Goal: Transaction & Acquisition: Subscribe to service/newsletter

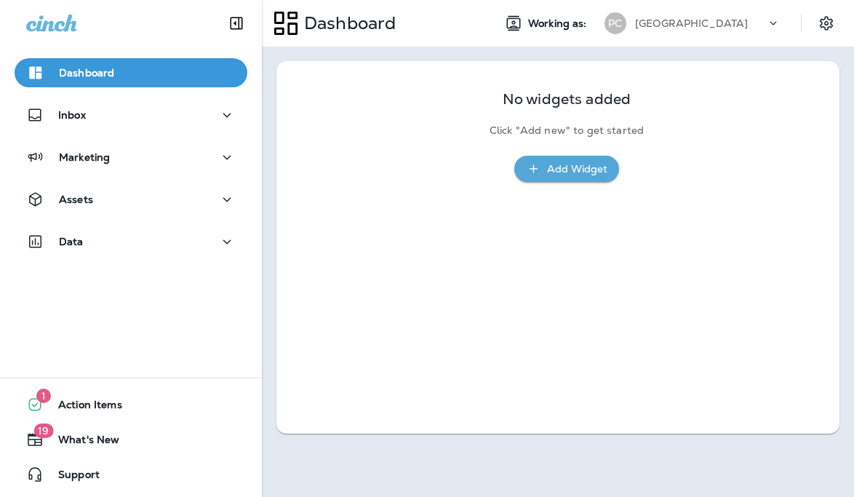
click at [157, 174] on div "Marketing" at bounding box center [131, 161] width 262 height 36
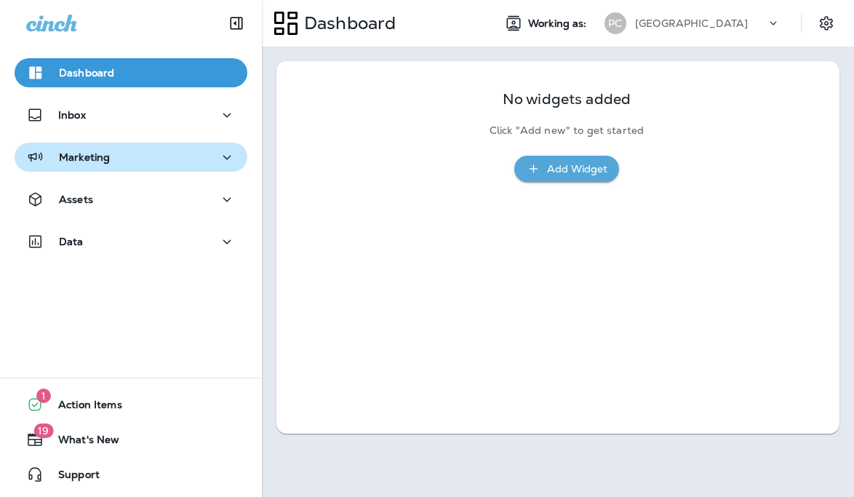
click at [157, 161] on div "Marketing" at bounding box center [131, 157] width 210 height 18
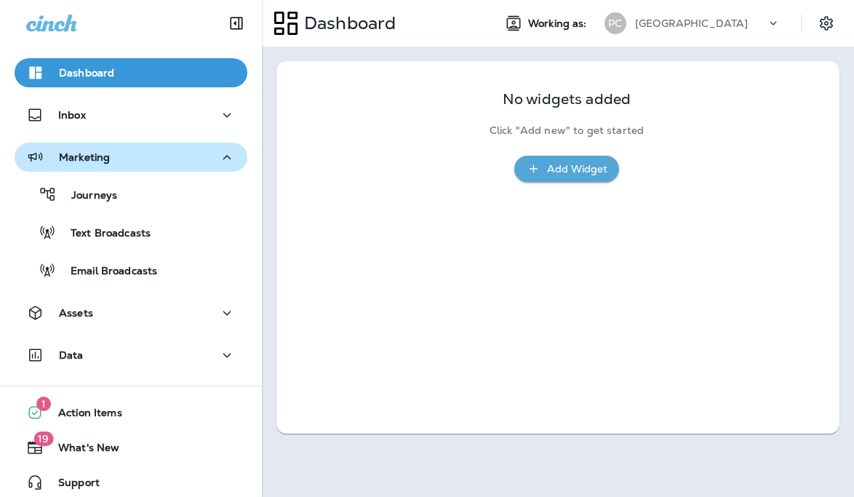
click at [184, 157] on div "Marketing" at bounding box center [131, 157] width 210 height 18
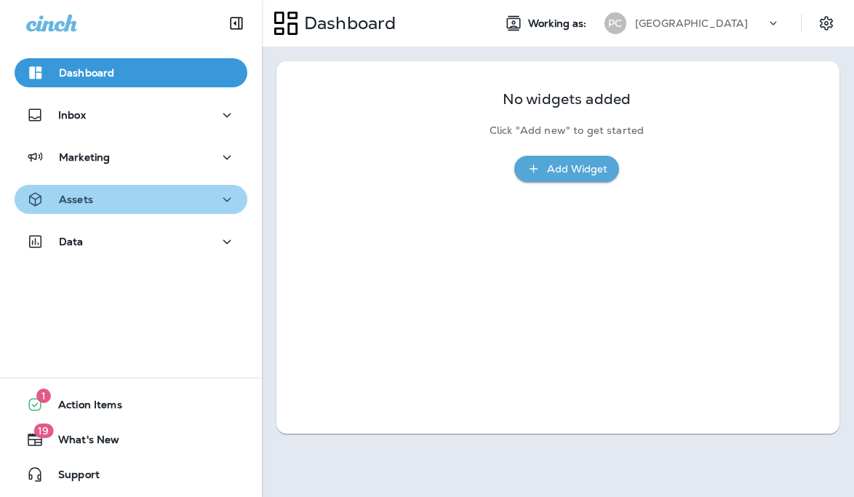
click at [175, 199] on div "Assets" at bounding box center [131, 200] width 210 height 18
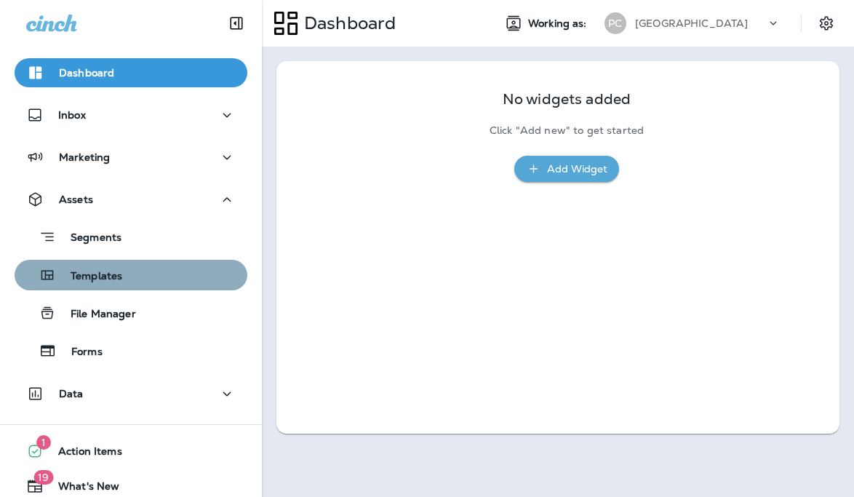
click at [162, 283] on div "Templates" at bounding box center [130, 275] width 221 height 22
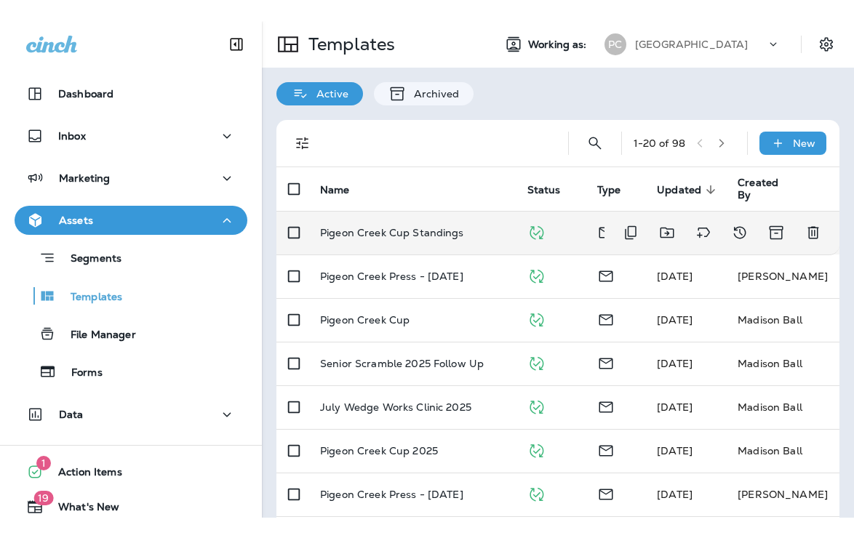
scroll to position [24, 0]
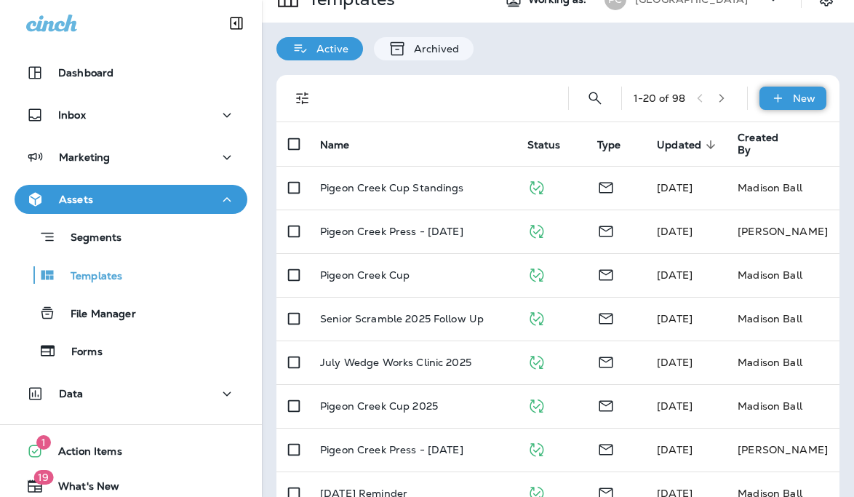
click at [805, 98] on p "New" at bounding box center [804, 98] width 23 height 12
click at [795, 139] on li "New Template" at bounding box center [783, 136] width 123 height 35
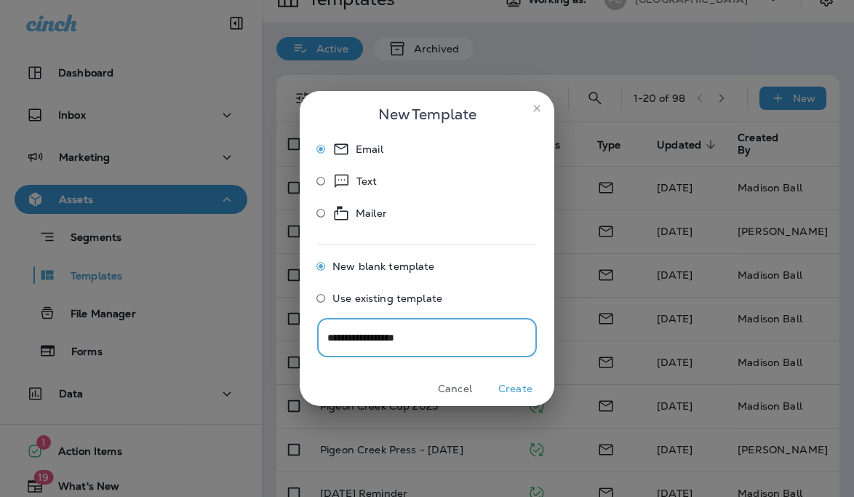
type input "**********"
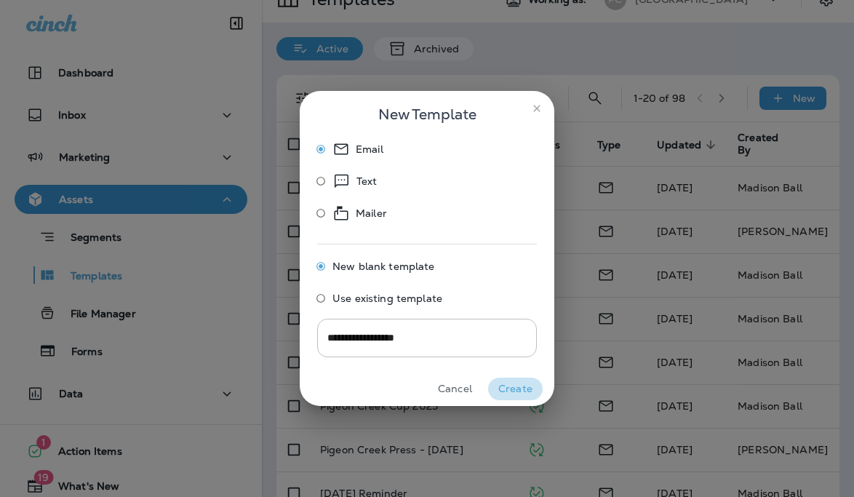
click at [524, 386] on button "Create" at bounding box center [515, 389] width 55 height 23
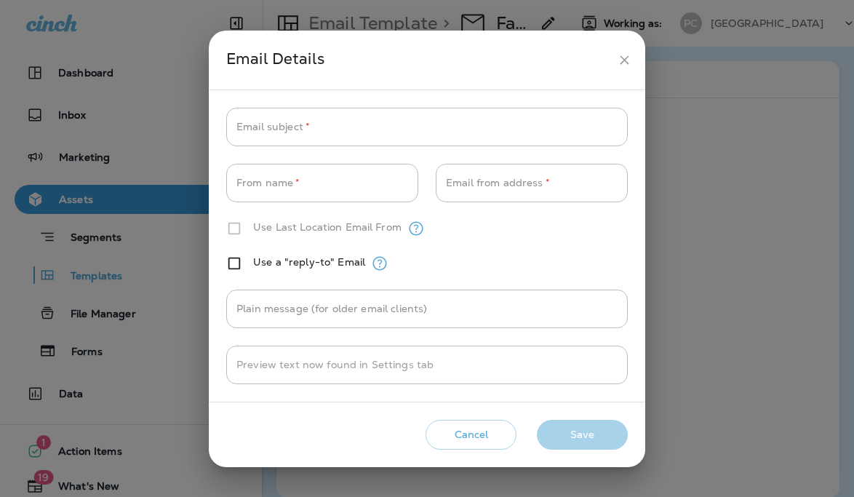
type input "**********"
click at [424, 122] on input "Email subject   *" at bounding box center [427, 127] width 402 height 39
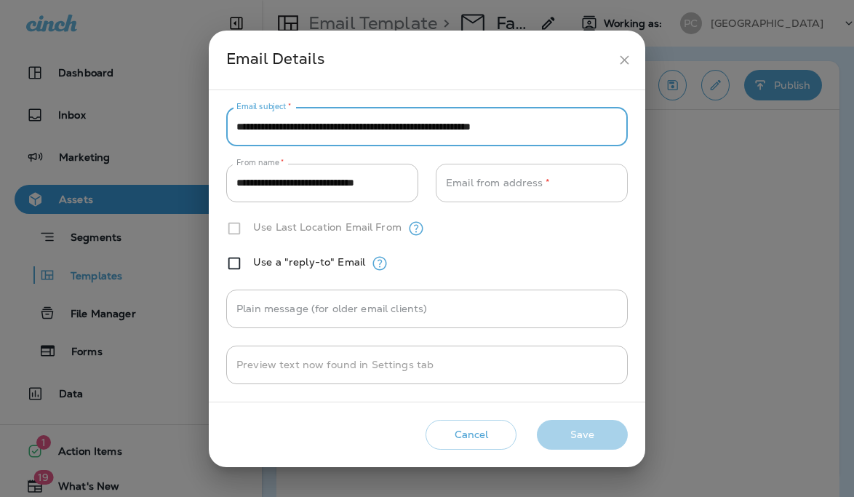
type input "**********"
click at [530, 189] on input "Email from address   *" at bounding box center [532, 183] width 192 height 39
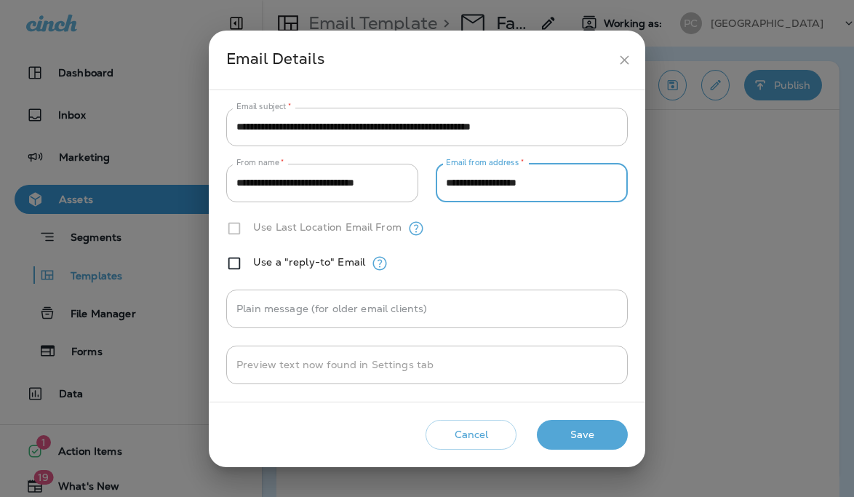
type input "**********"
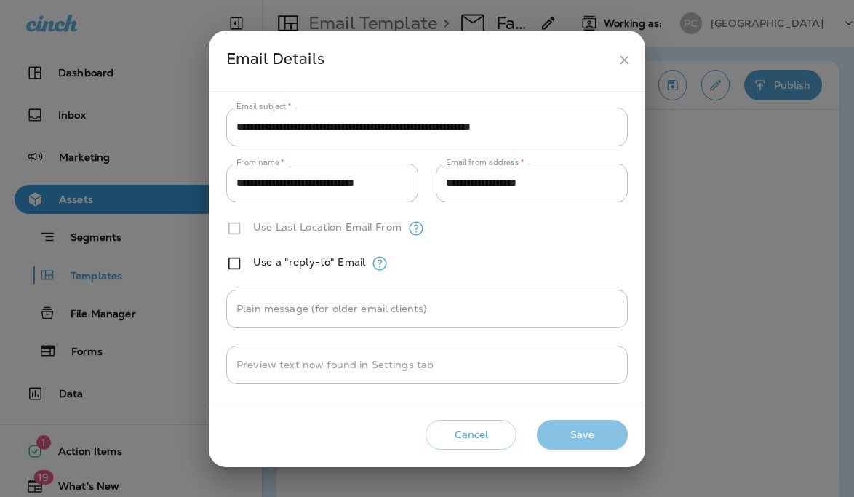
click at [602, 432] on button "Save" at bounding box center [582, 435] width 91 height 30
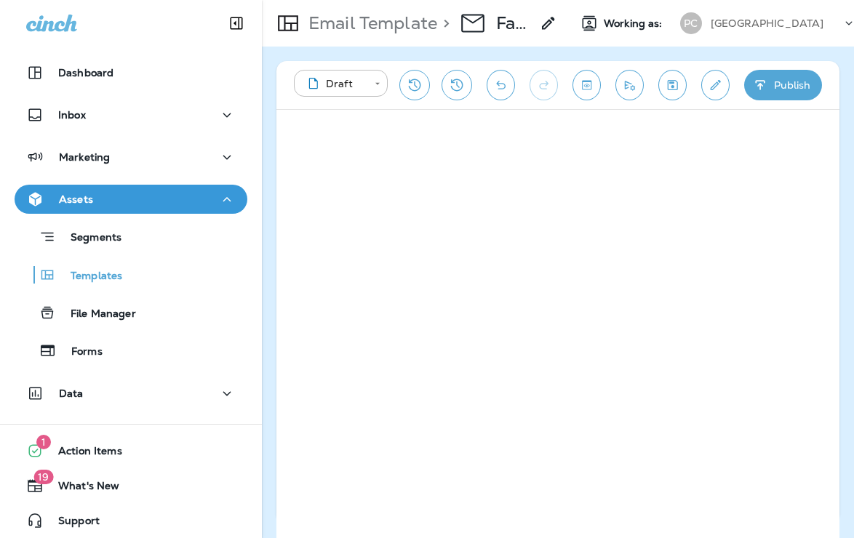
click at [779, 84] on button "Publish" at bounding box center [783, 85] width 78 height 31
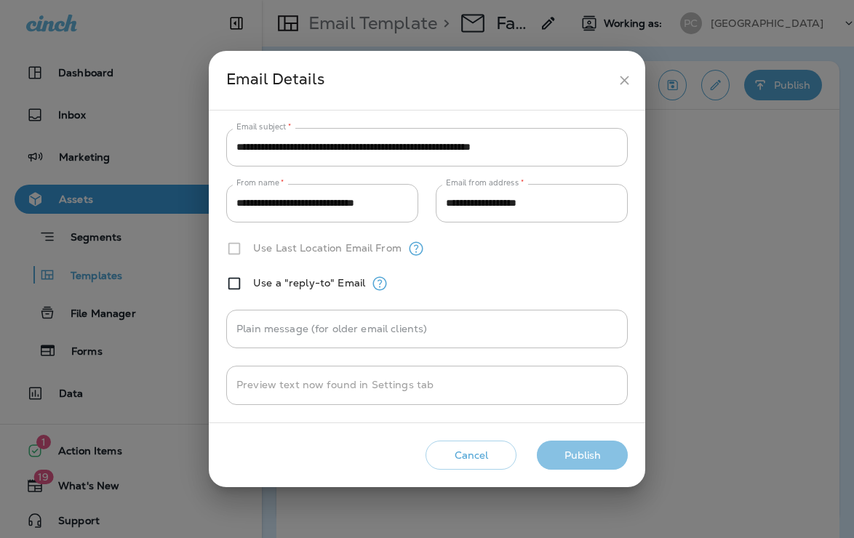
click at [597, 460] on button "Publish" at bounding box center [582, 456] width 91 height 30
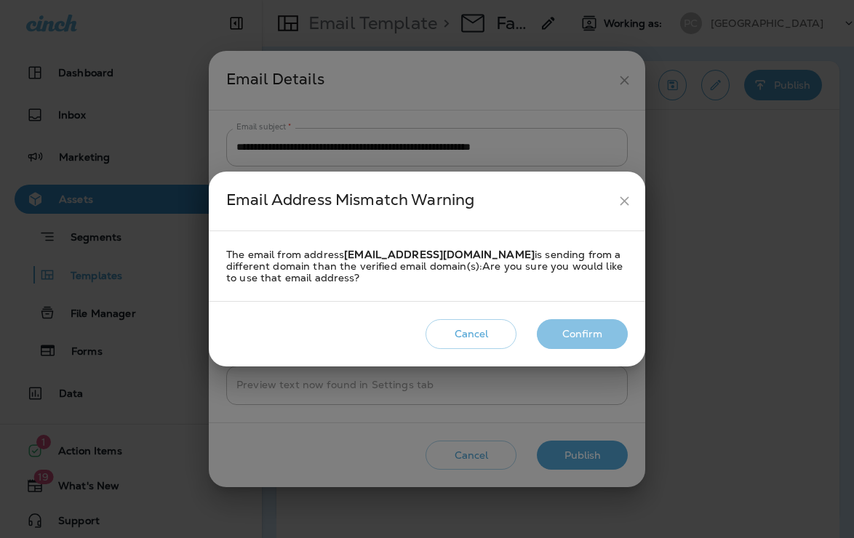
click at [589, 331] on button "Confirm" at bounding box center [582, 334] width 91 height 30
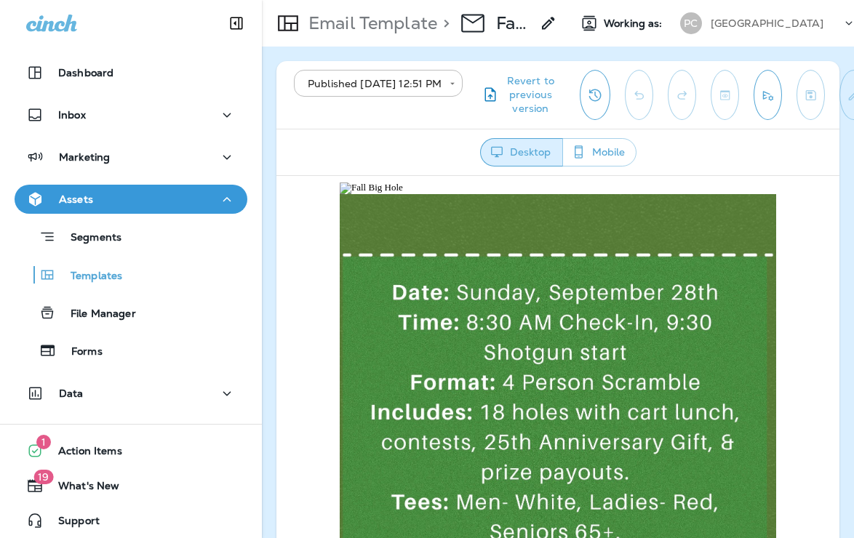
click at [365, 186] on img at bounding box center [558, 188] width 437 height 12
click at [391, 183] on img at bounding box center [558, 188] width 437 height 12
click at [389, 183] on img at bounding box center [558, 188] width 437 height 12
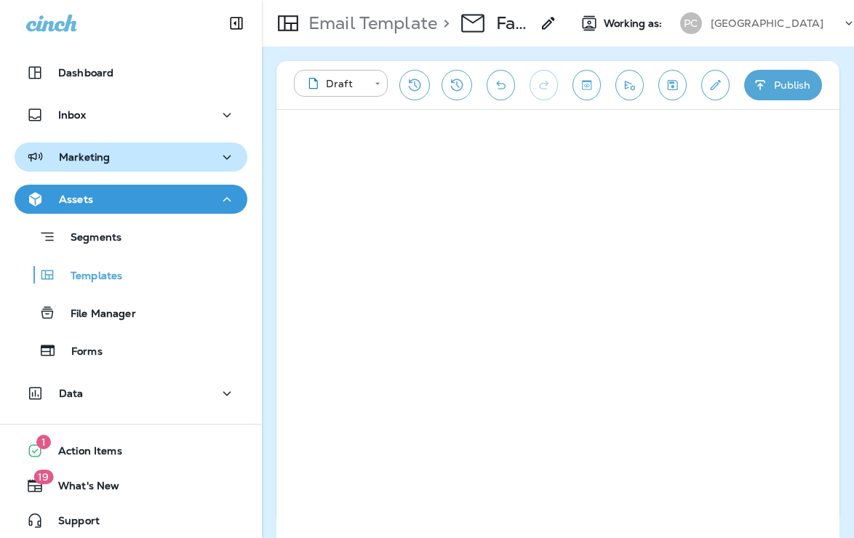
click at [122, 160] on div "Marketing" at bounding box center [131, 157] width 210 height 18
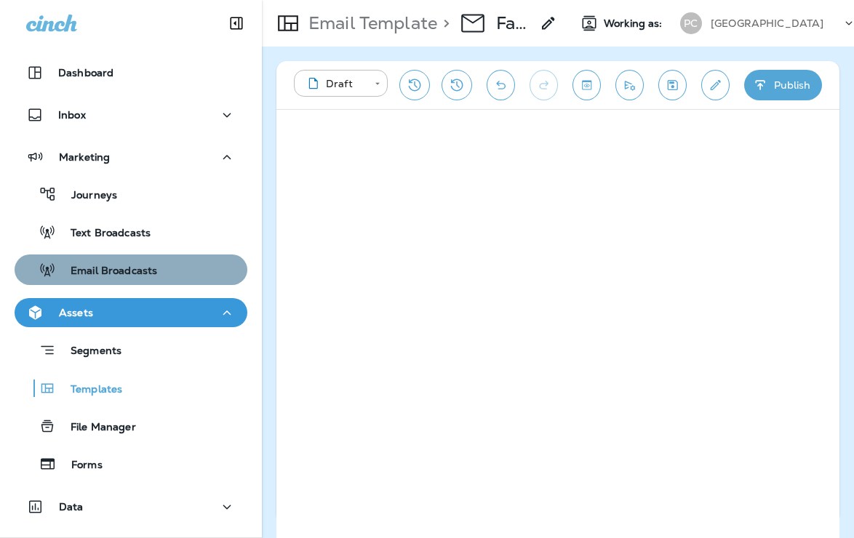
click at [133, 272] on p "Email Broadcasts" at bounding box center [106, 272] width 101 height 14
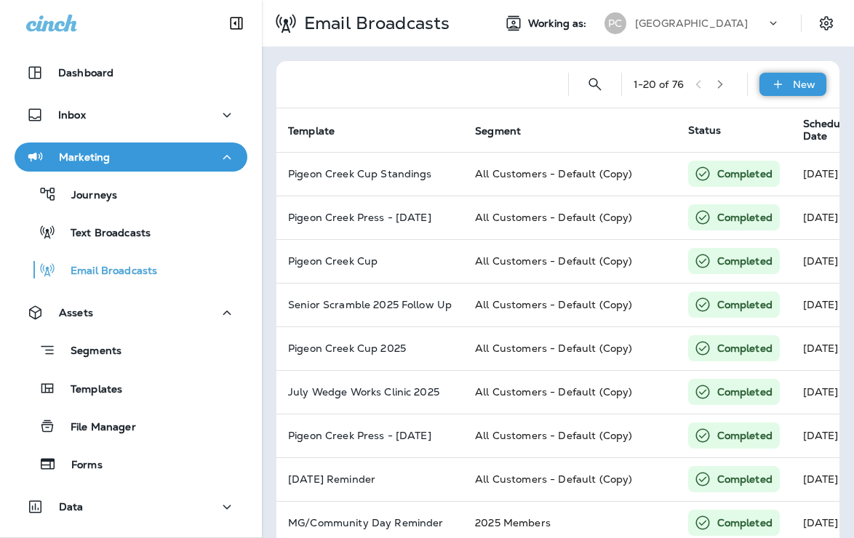
click at [799, 85] on p "New" at bounding box center [804, 85] width 23 height 12
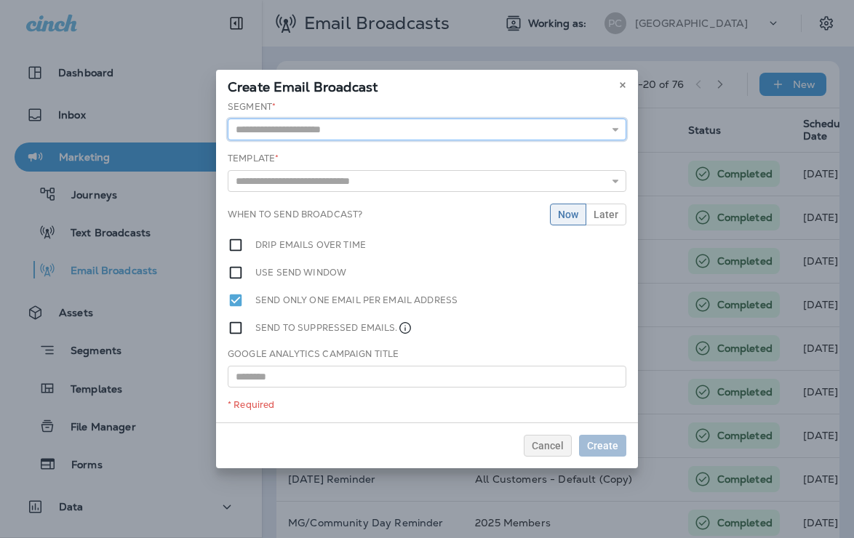
click at [469, 133] on input "text" at bounding box center [427, 130] width 399 height 22
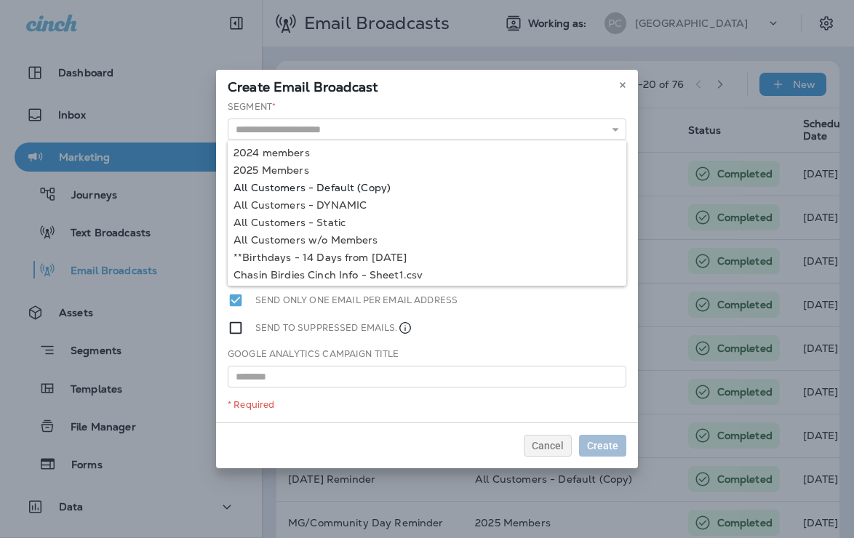
type input "**********"
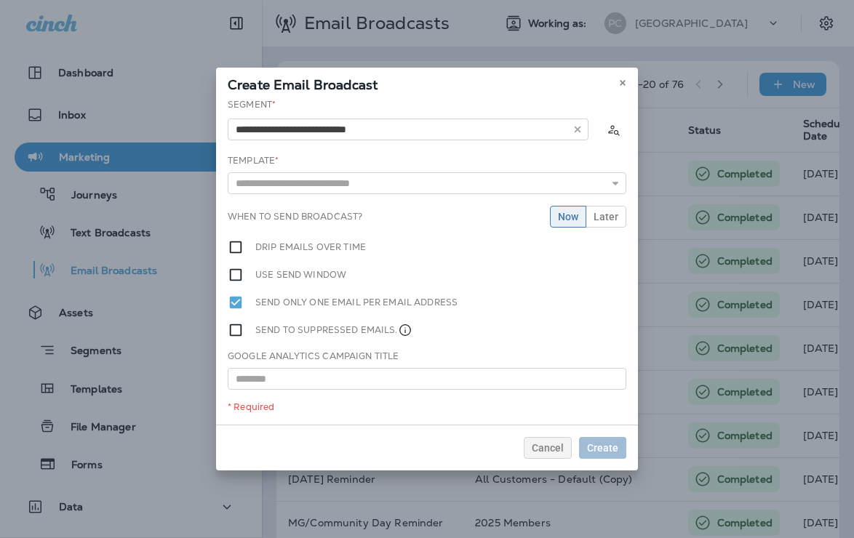
click at [340, 188] on div "**********" at bounding box center [427, 261] width 422 height 327
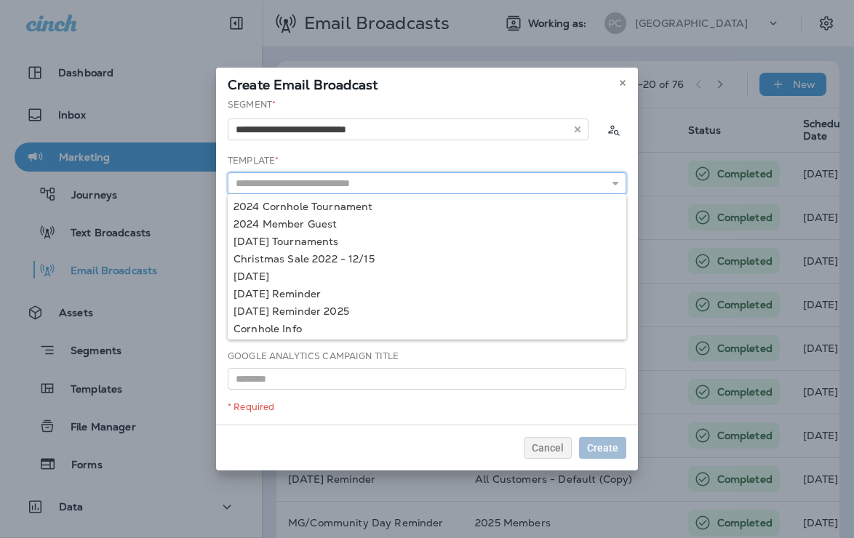
click at [350, 191] on input "text" at bounding box center [427, 183] width 399 height 22
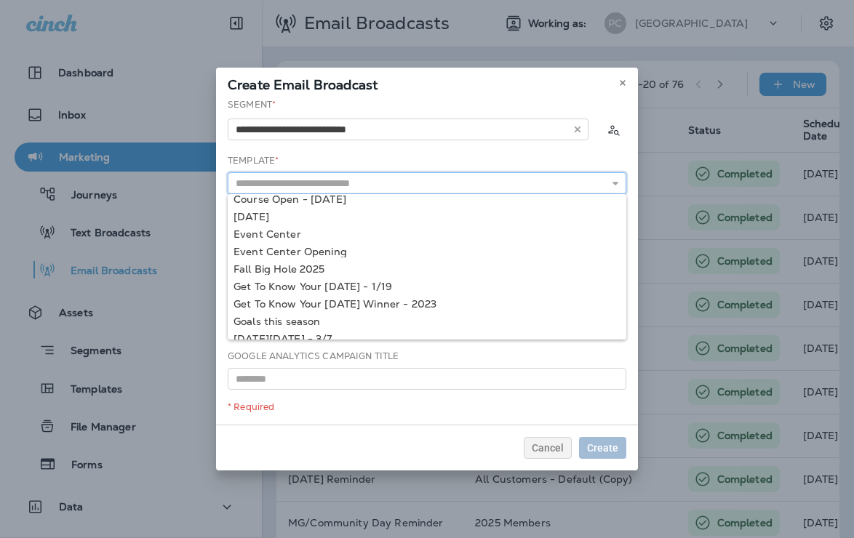
scroll to position [180, 0]
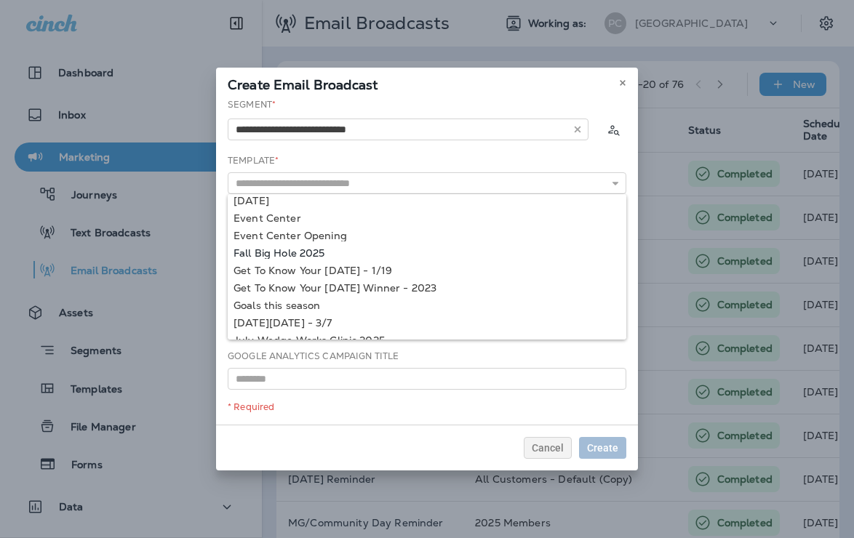
type input "**********"
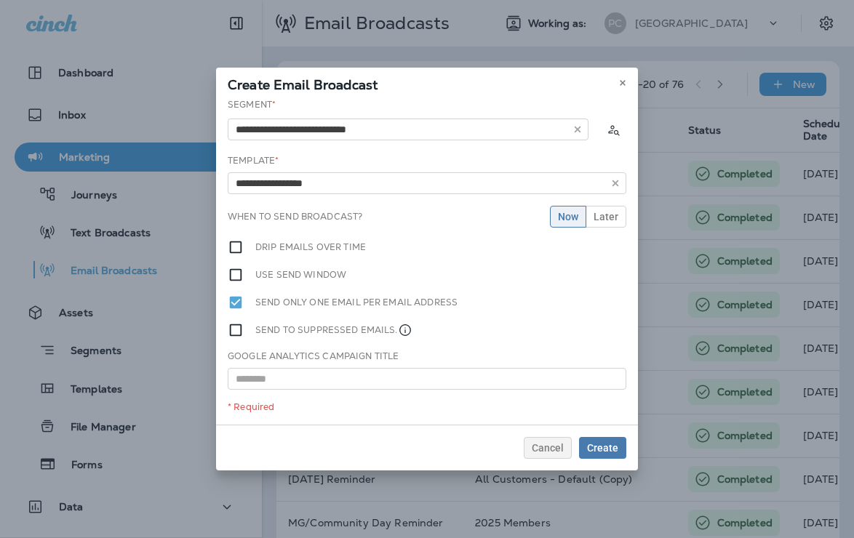
click at [322, 252] on div "**********" at bounding box center [427, 261] width 422 height 327
click at [605, 218] on span "Later" at bounding box center [606, 217] width 25 height 10
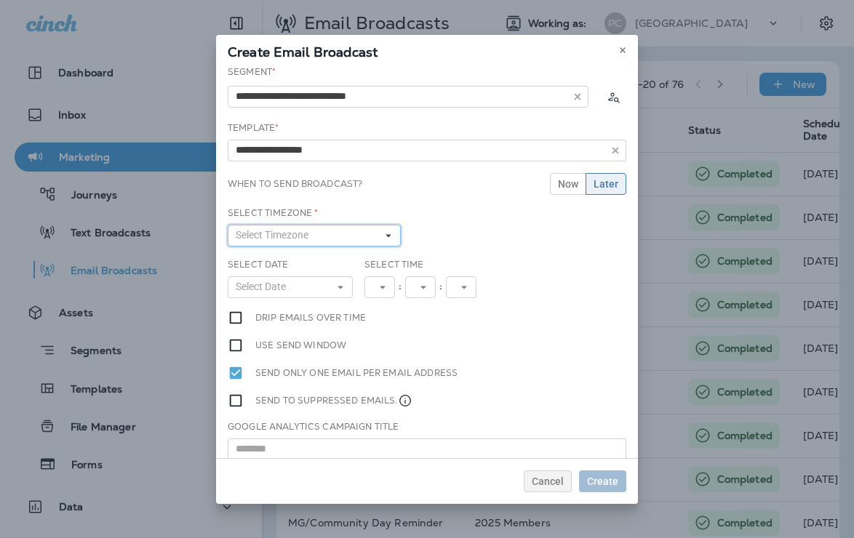
click at [362, 242] on button "Select Timezone" at bounding box center [314, 236] width 173 height 22
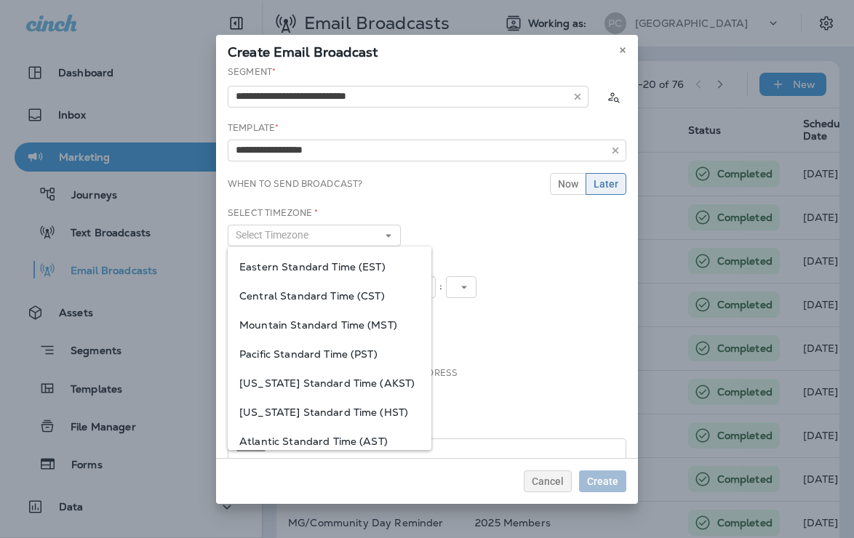
click at [357, 266] on span "Eastern Standard Time (EST)" at bounding box center [329, 267] width 180 height 12
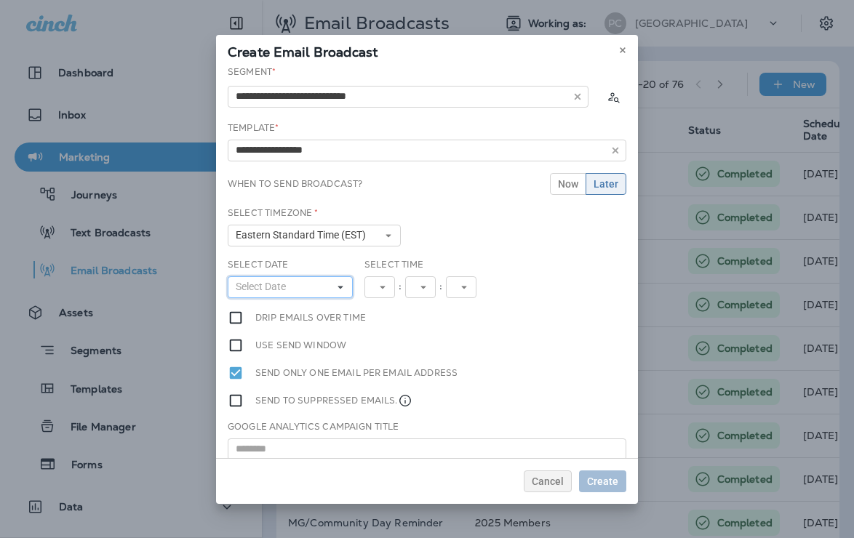
click at [313, 291] on button "Select Date" at bounding box center [290, 287] width 125 height 22
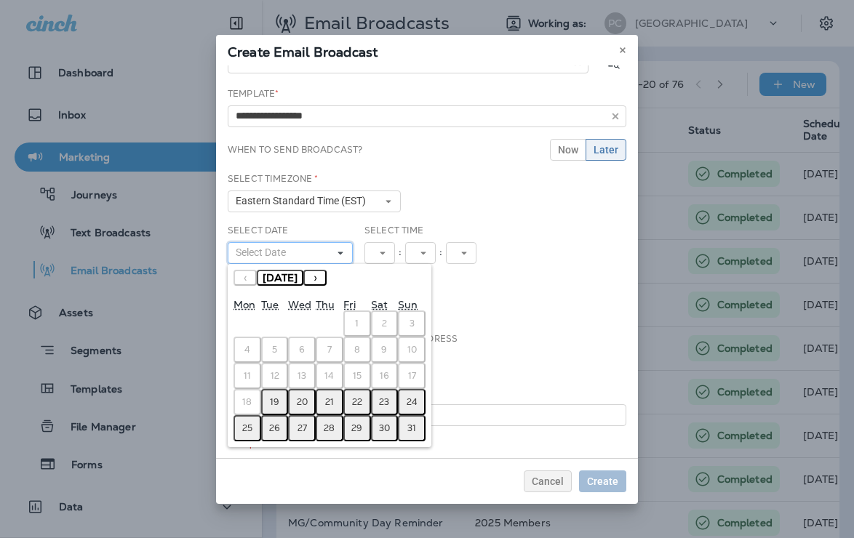
scroll to position [37, 0]
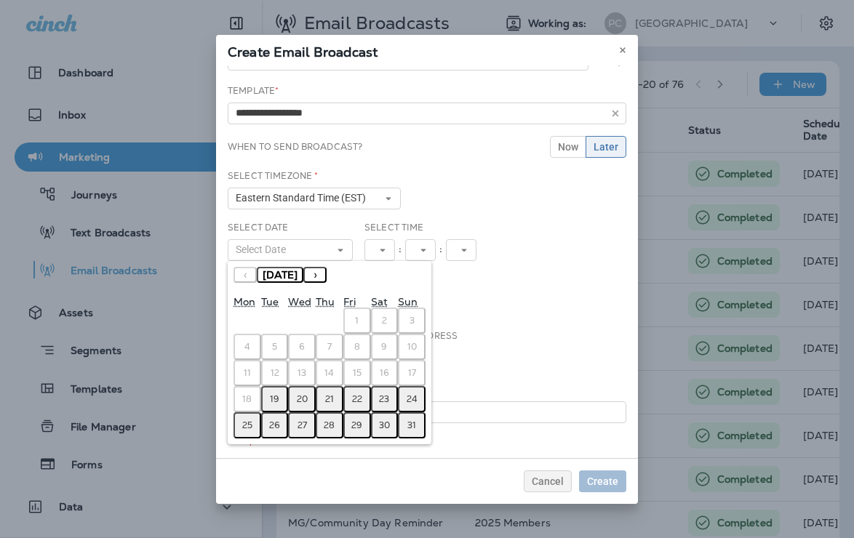
click at [326, 399] on abbr "21" at bounding box center [329, 400] width 9 height 12
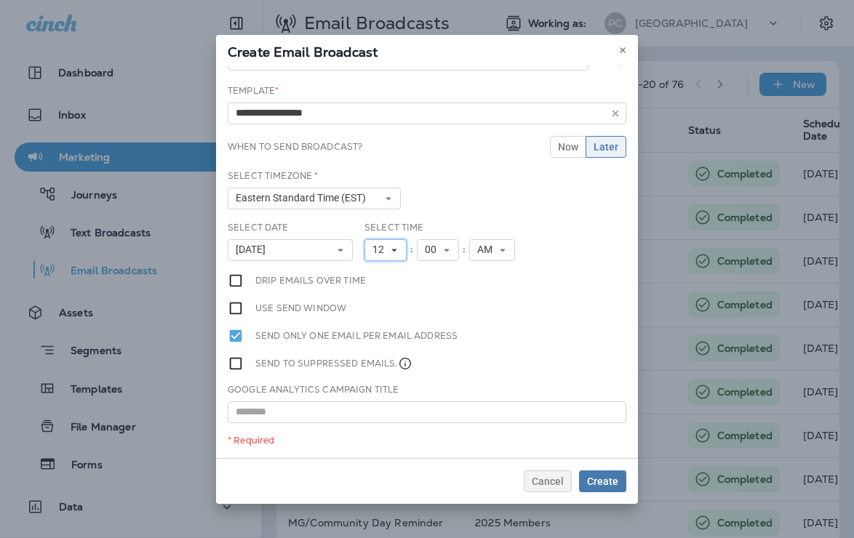
click at [393, 249] on use at bounding box center [393, 250] width 5 height 3
click at [392, 327] on link "4" at bounding box center [386, 325] width 42 height 17
click at [427, 245] on span "00" at bounding box center [427, 250] width 17 height 12
click at [436, 313] on link "30" at bounding box center [432, 311] width 42 height 17
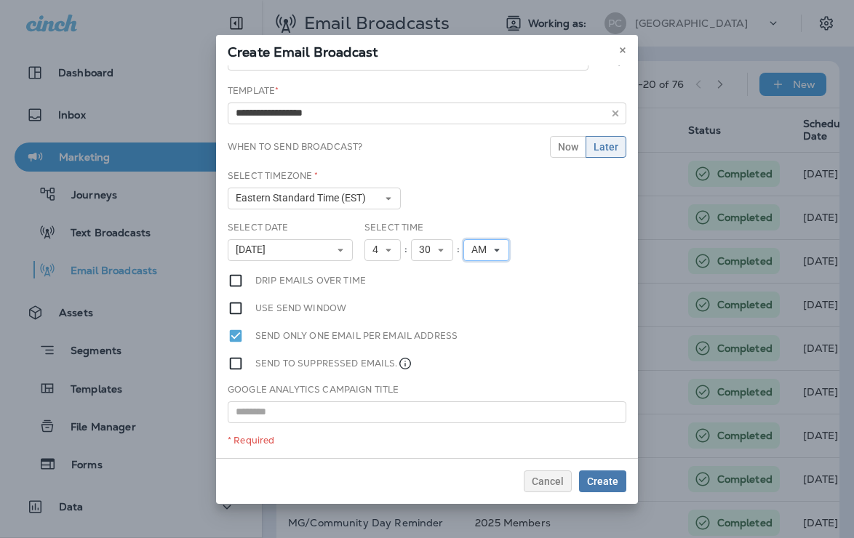
click at [496, 250] on use at bounding box center [497, 250] width 5 height 3
click at [490, 298] on link "PM" at bounding box center [486, 290] width 46 height 17
click at [385, 253] on icon at bounding box center [388, 250] width 9 height 9
click at [374, 455] on link "12" at bounding box center [383, 452] width 36 height 17
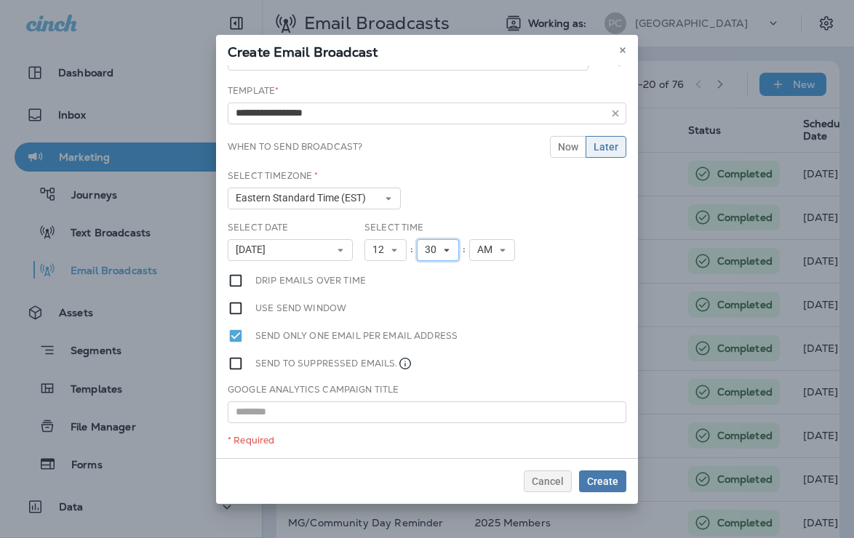
click at [450, 252] on icon at bounding box center [446, 250] width 9 height 9
click at [439, 276] on link "00" at bounding box center [438, 273] width 42 height 17
click at [522, 240] on div "Select Time 12 1 2 3 4 5 6 7 8 9 10 11 12 : 00 00 01 02 03 04 05 06 07 08 09 10…" at bounding box center [441, 247] width 164 height 52
click at [501, 249] on use at bounding box center [503, 250] width 5 height 3
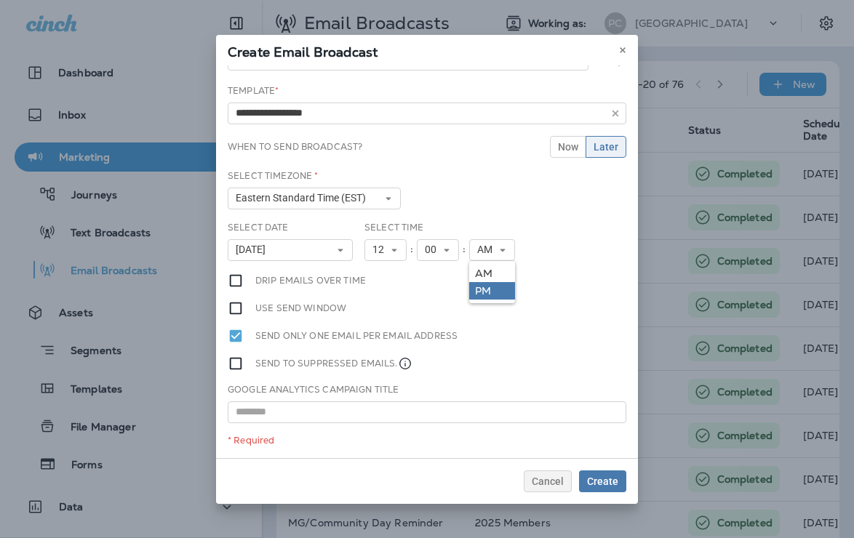
click at [498, 295] on link "PM" at bounding box center [492, 290] width 46 height 17
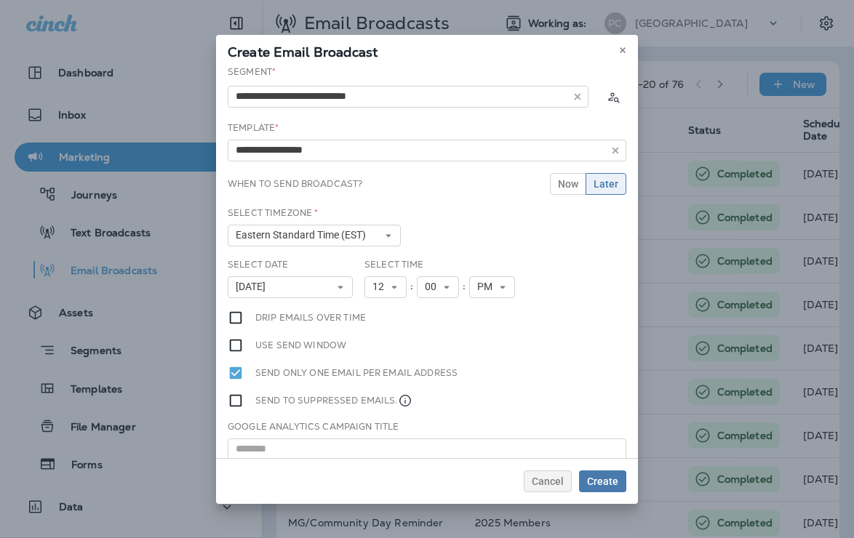
scroll to position [37, 0]
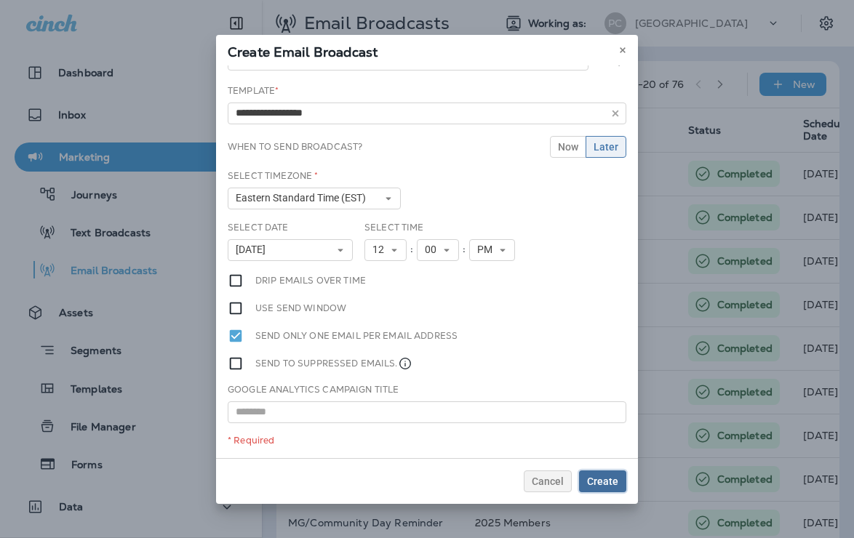
click at [614, 482] on span "Create" at bounding box center [602, 482] width 31 height 10
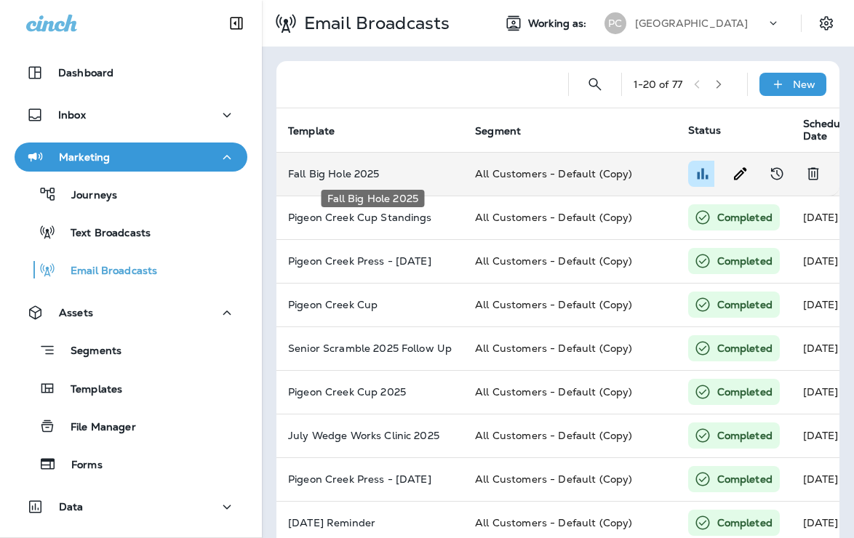
click at [434, 176] on p "Fall Big Hole 2025" at bounding box center [370, 174] width 164 height 12
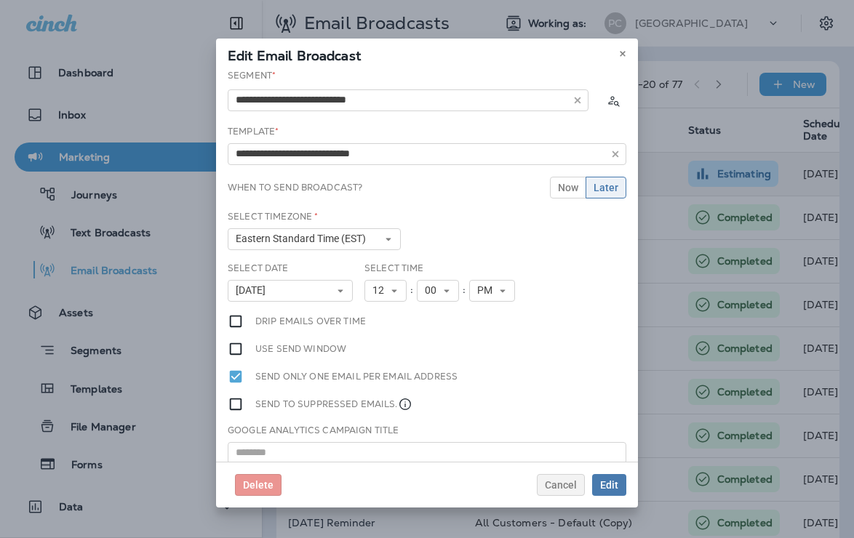
type input "**********"
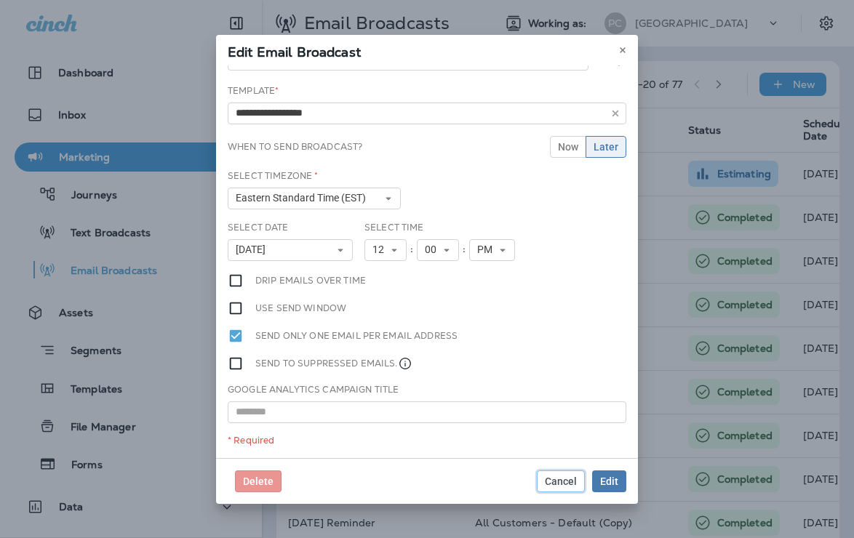
click at [572, 482] on span "Cancel" at bounding box center [561, 482] width 32 height 10
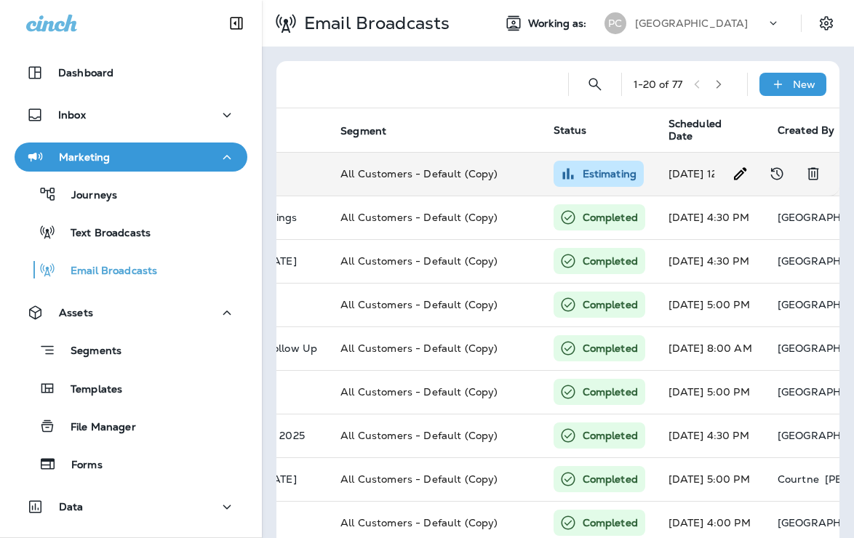
scroll to position [0, 0]
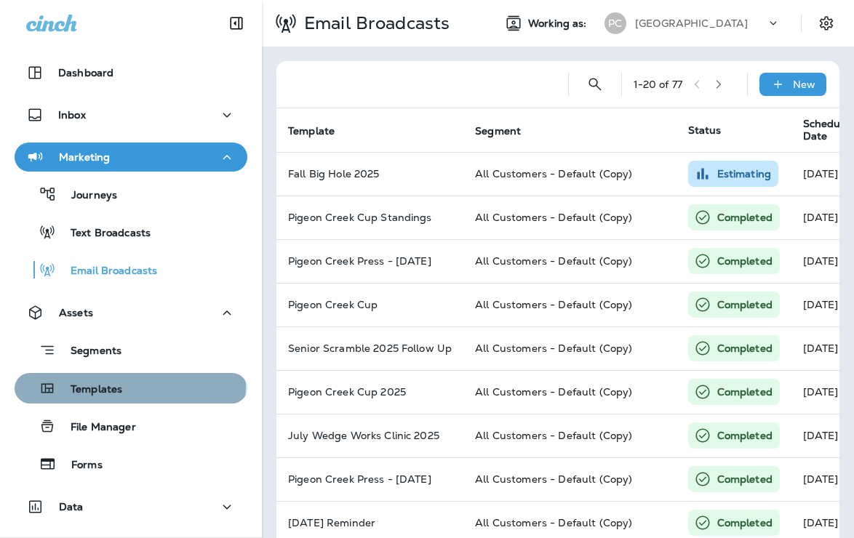
click at [114, 386] on p "Templates" at bounding box center [89, 390] width 66 height 14
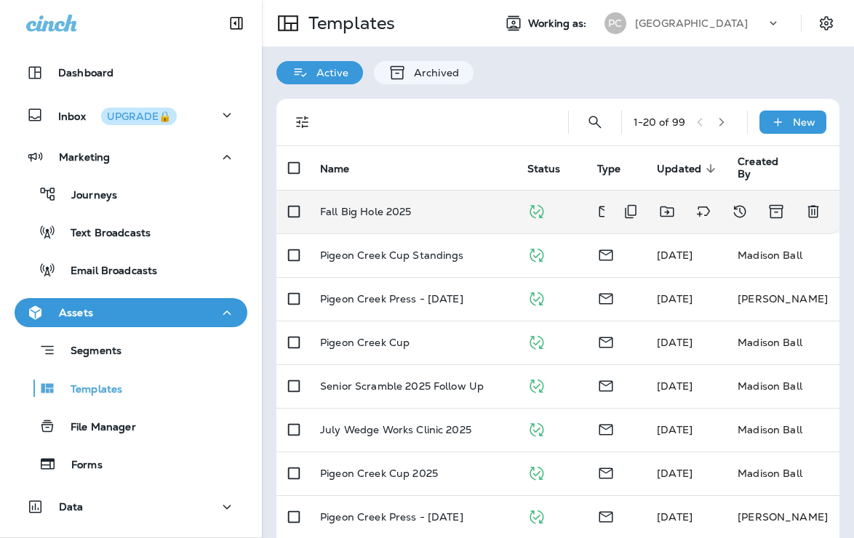
click at [444, 209] on div "Fall Big Hole 2025" at bounding box center [412, 212] width 184 height 12
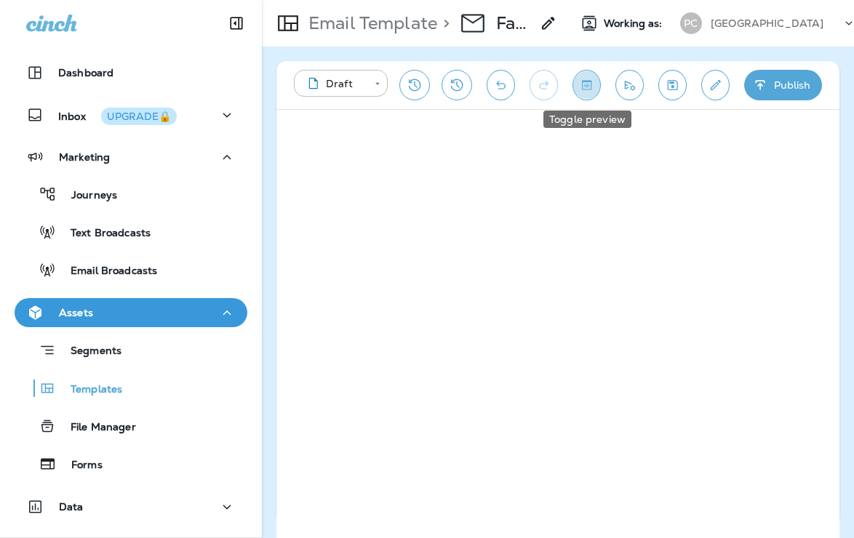
click at [591, 80] on icon "Toggle preview" at bounding box center [586, 85] width 15 height 15
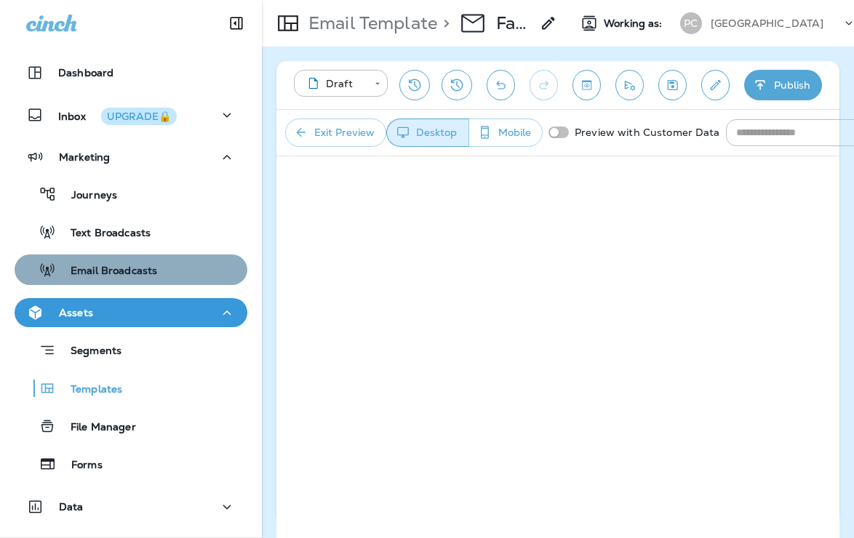
click at [142, 268] on p "Email Broadcasts" at bounding box center [106, 272] width 101 height 14
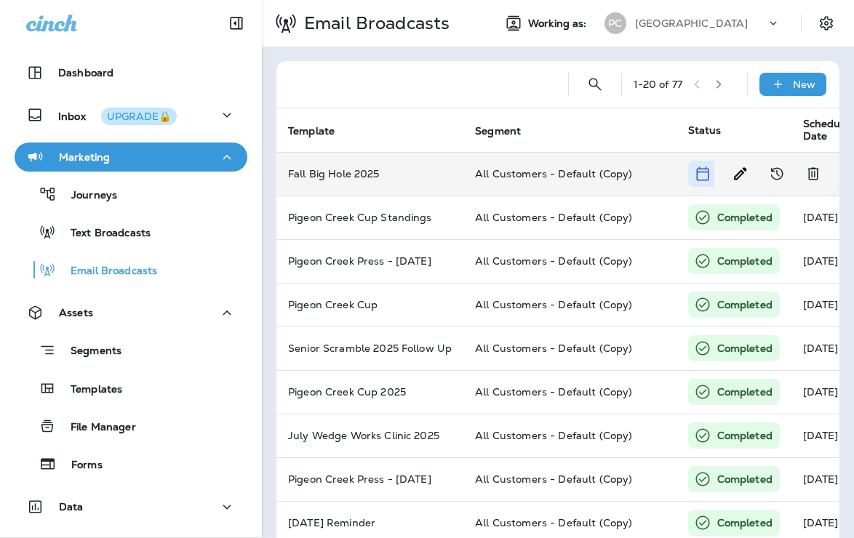
click at [522, 165] on td "All Customers - Default (Copy)" at bounding box center [569, 174] width 212 height 44
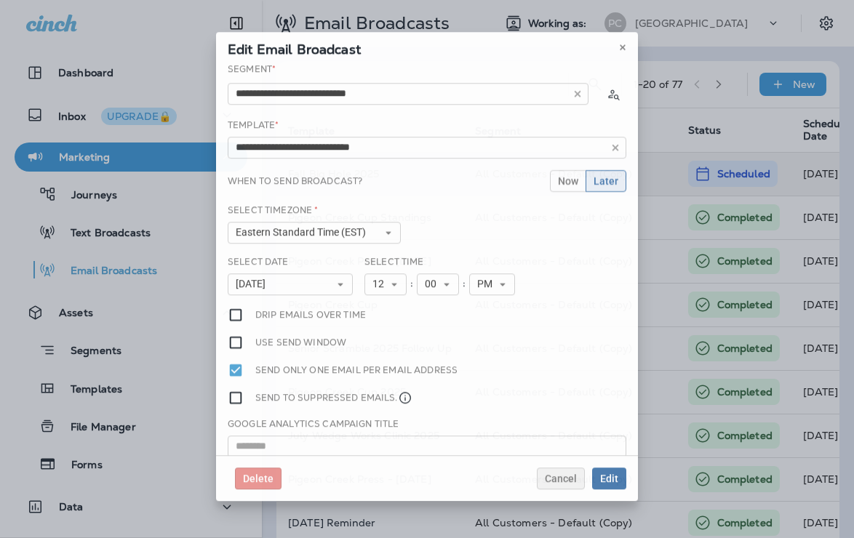
type input "**********"
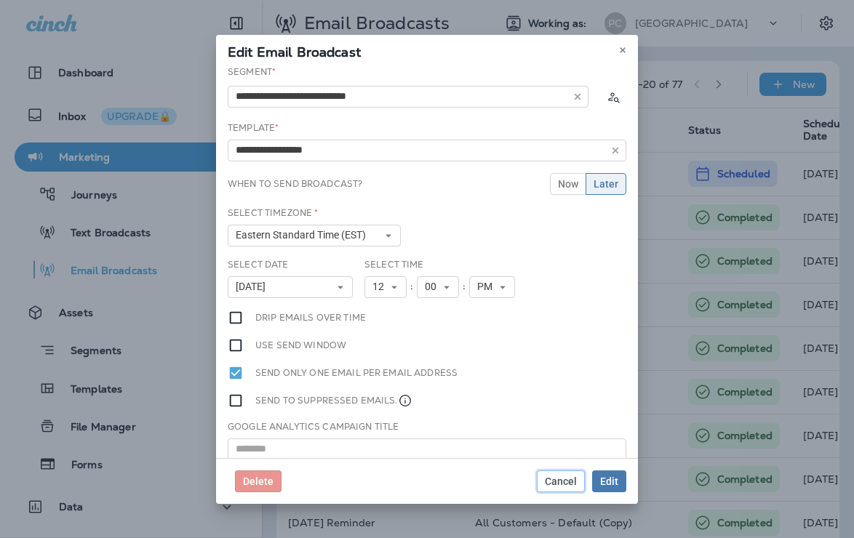
click at [566, 481] on span "Cancel" at bounding box center [561, 482] width 32 height 10
